Goal: Check status

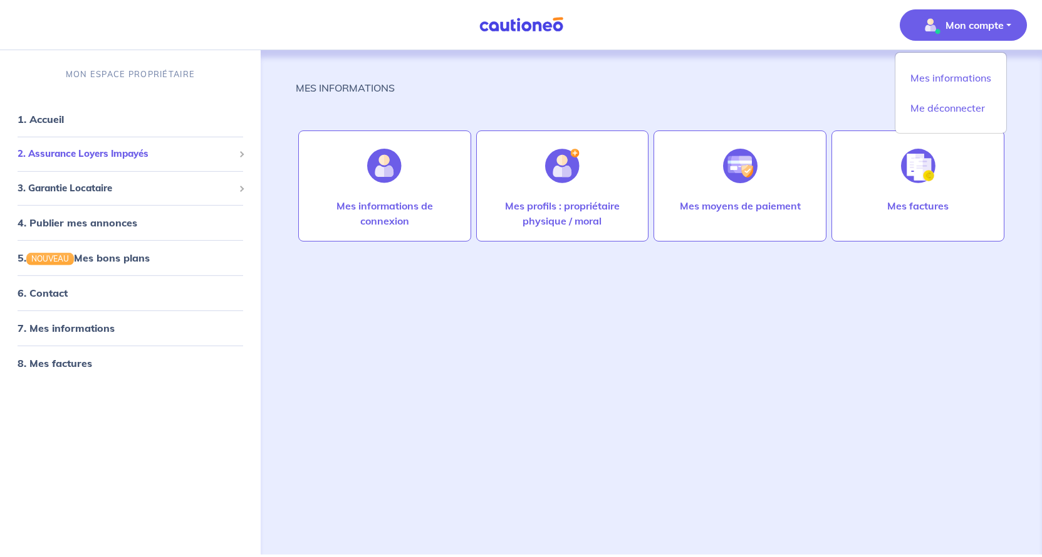
click at [56, 154] on span "2. Assurance Loyers Impayés" at bounding box center [126, 154] width 216 height 14
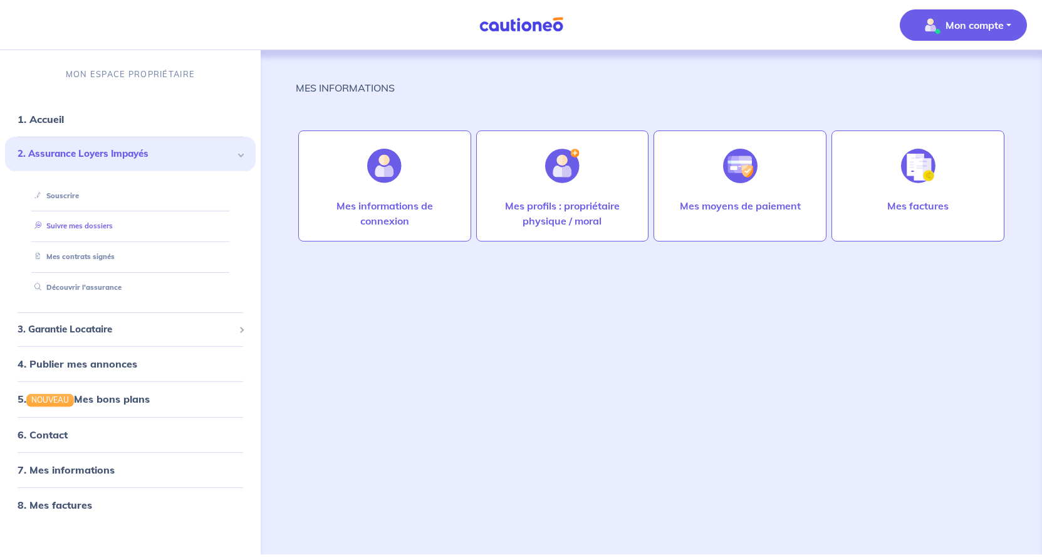
click at [81, 228] on link "Suivre mes dossiers" at bounding box center [70, 225] width 83 height 9
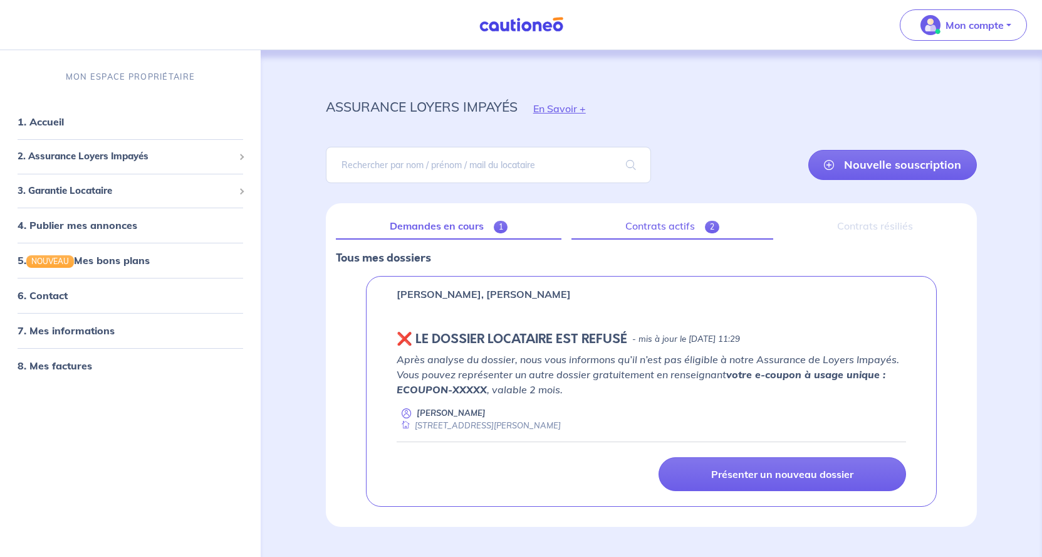
click at [690, 232] on link "Contrats actifs 2" at bounding box center [673, 226] width 202 height 26
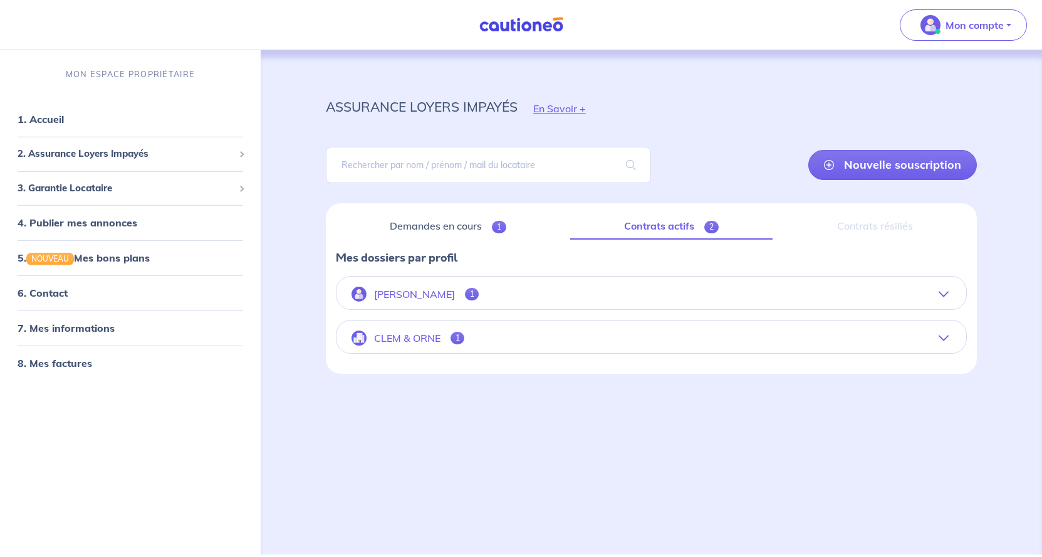
click at [538, 288] on button "[PERSON_NAME] 1" at bounding box center [652, 294] width 630 height 30
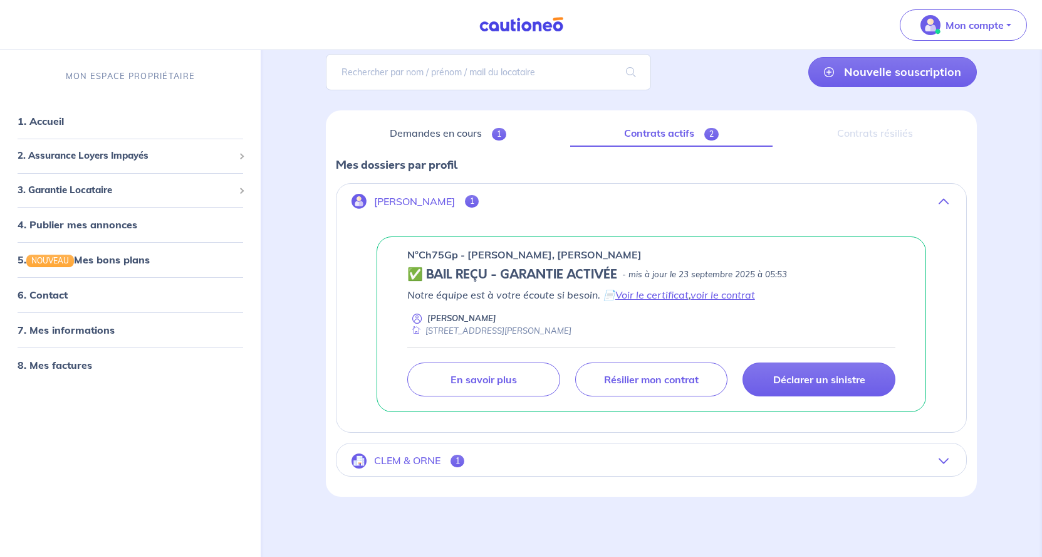
scroll to position [123, 0]
click at [722, 288] on link "voir le contrat" at bounding box center [723, 294] width 65 height 13
click at [729, 288] on link "voir le contrat" at bounding box center [723, 294] width 65 height 13
click at [646, 288] on link "Voir le certificat" at bounding box center [651, 294] width 73 height 13
